Goal: Task Accomplishment & Management: Manage account settings

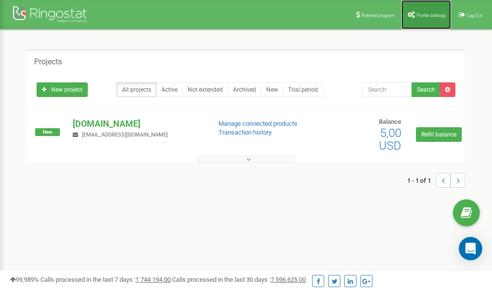
click at [422, 14] on span "Profile settings" at bounding box center [431, 15] width 30 height 5
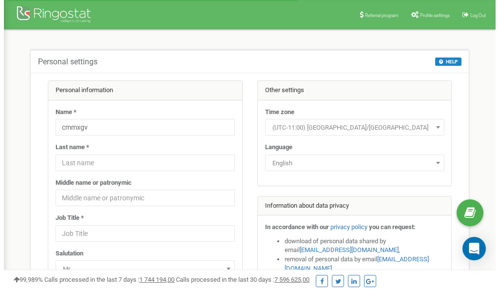
scroll to position [49, 0]
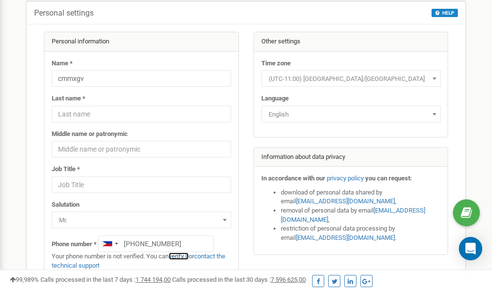
click at [183, 258] on link "verify it" at bounding box center [179, 256] width 20 height 7
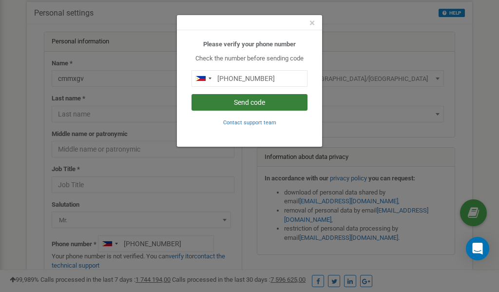
click at [256, 101] on button "Send code" at bounding box center [250, 102] width 116 height 17
